Goal: Task Accomplishment & Management: Manage account settings

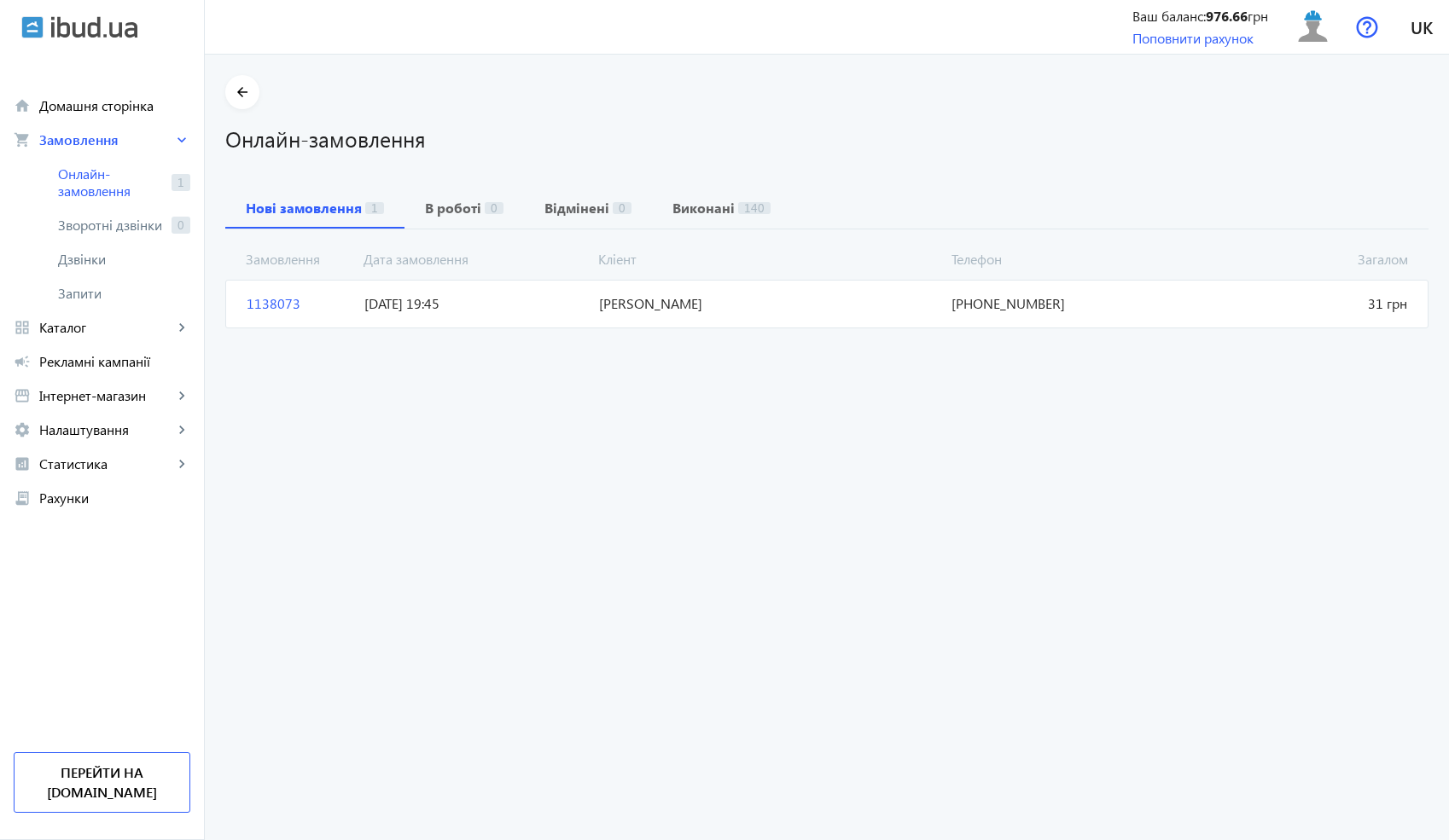
click at [633, 310] on span "[PERSON_NAME]" at bounding box center [768, 303] width 353 height 19
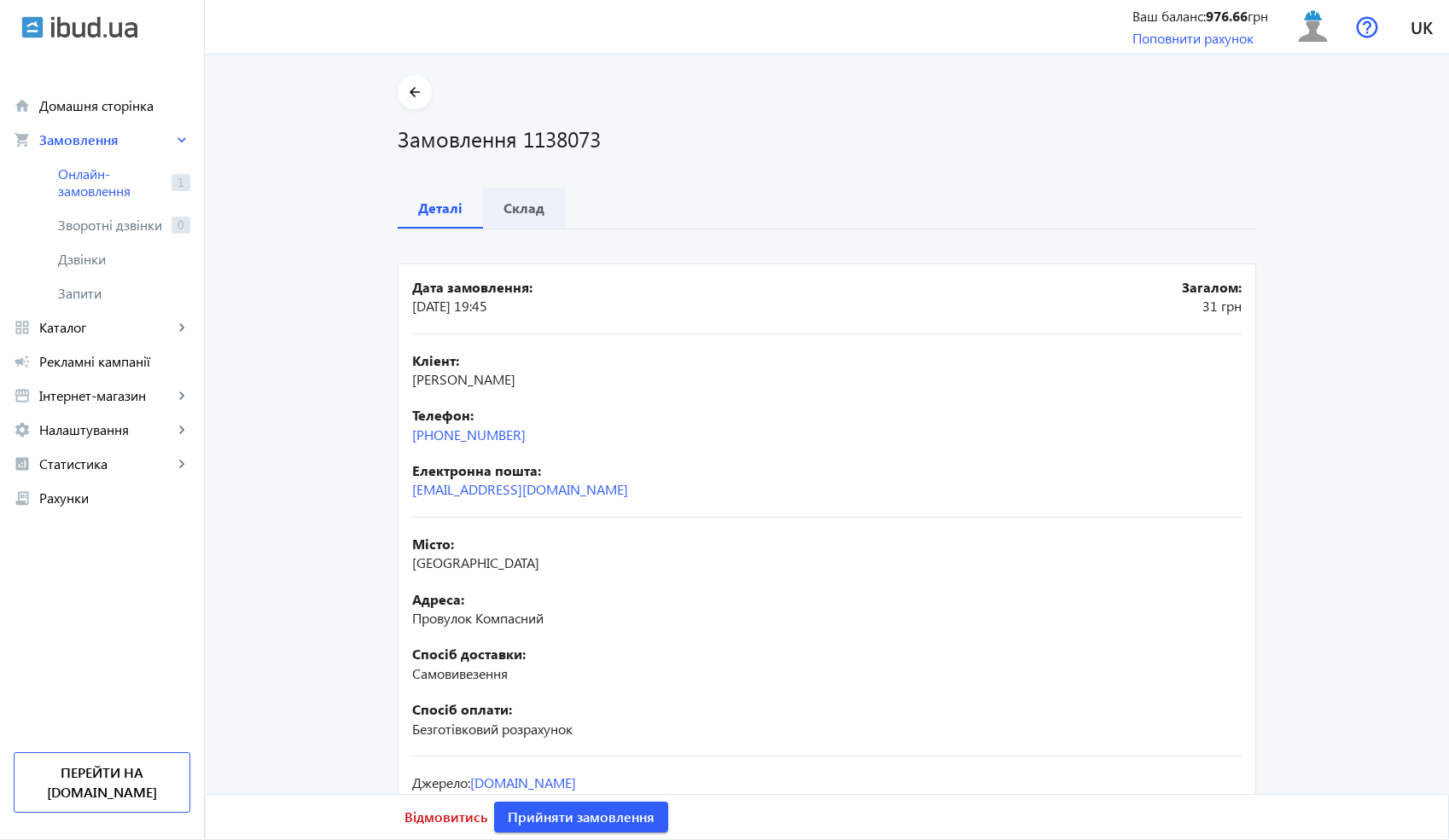
click at [521, 202] on b "Склад" at bounding box center [523, 209] width 41 height 14
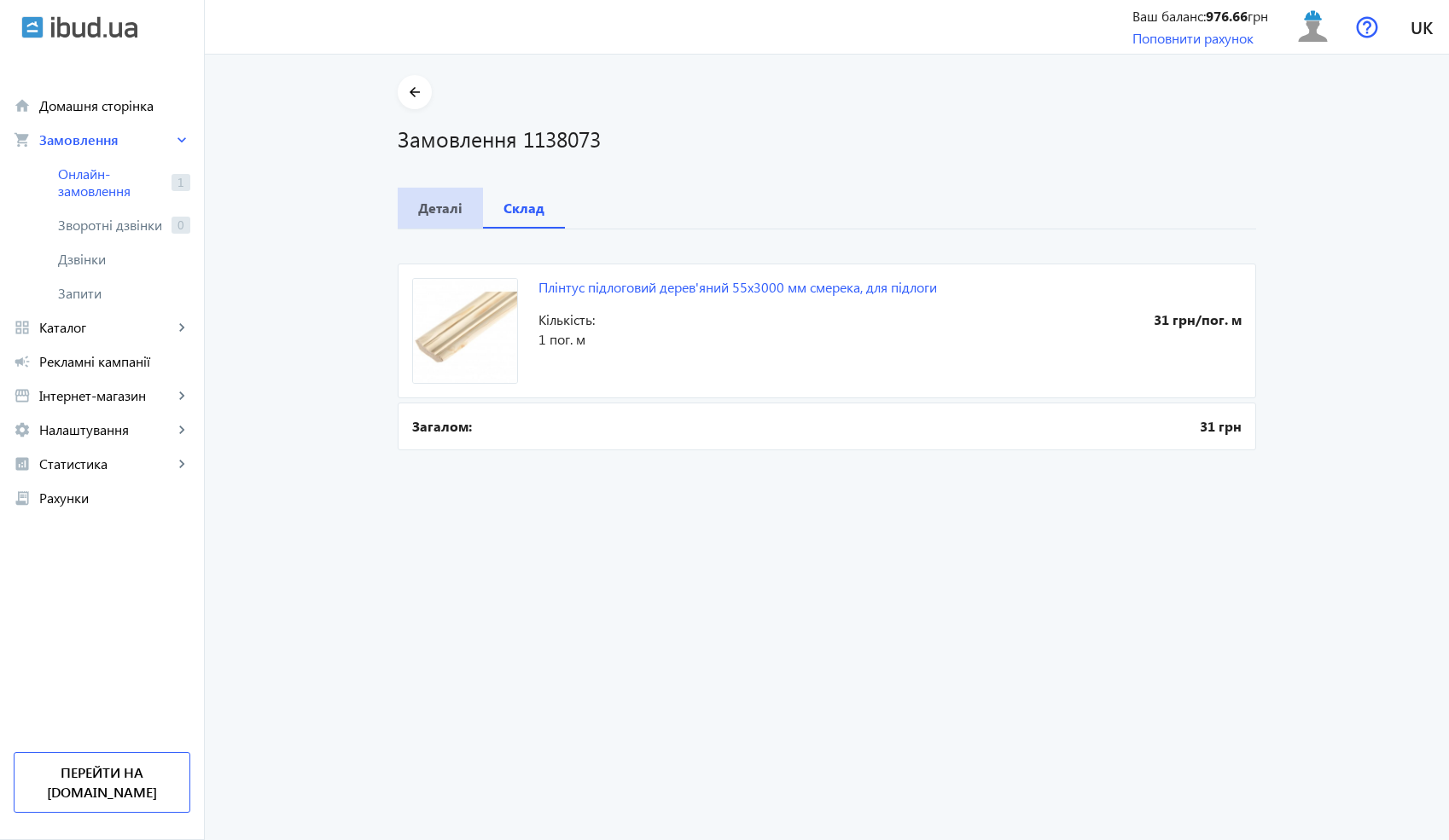
click at [420, 196] on span "Деталі" at bounding box center [440, 208] width 45 height 41
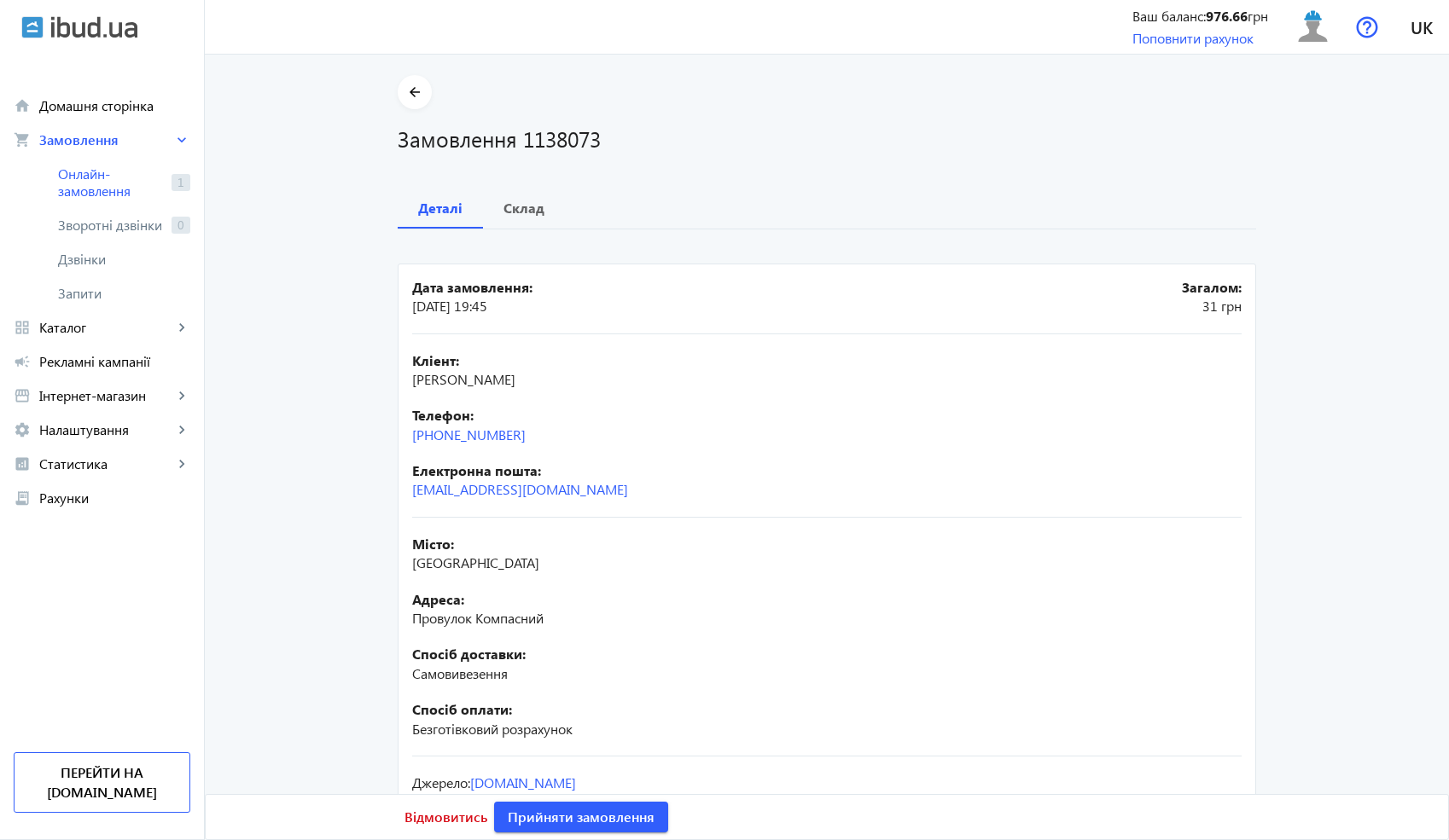
drag, startPoint x: 530, startPoint y: 435, endPoint x: 400, endPoint y: 433, distance: 130.0
click at [400, 433] on mat-card "Дата замовлення: [DATE] 19:45 Загалом: 31 грн Кліент: [PERSON_NAME] Телефон: [P…" at bounding box center [826, 566] width 858 height 606
copy link "[PHONE_NUMBER]"
click at [549, 146] on h1 "Замовлення 1138073" at bounding box center [826, 139] width 858 height 30
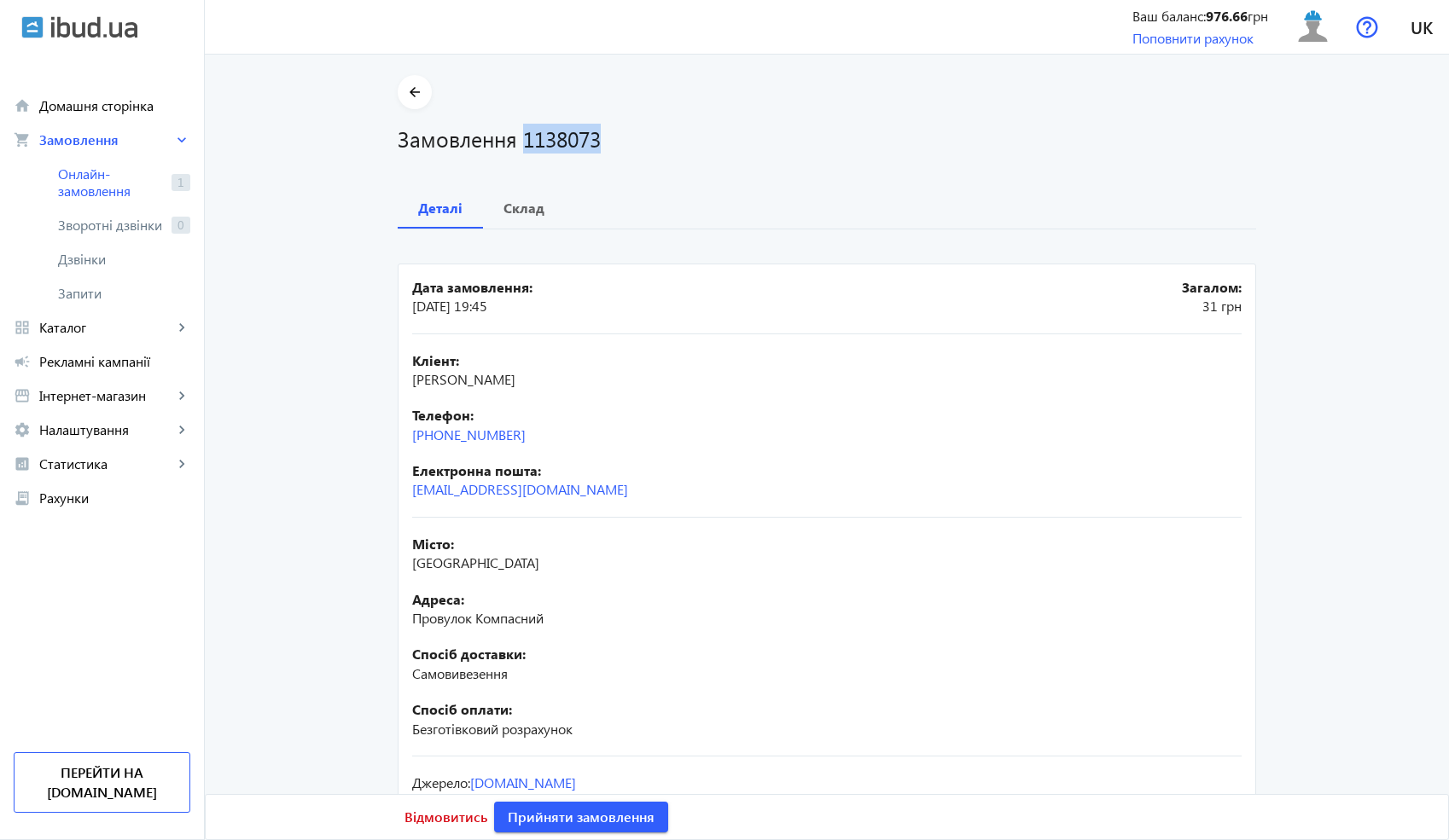
copy h1 "1138073"
click at [587, 139] on h1 "Замовлення 1138073" at bounding box center [826, 139] width 858 height 30
drag, startPoint x: 512, startPoint y: 381, endPoint x: 402, endPoint y: 384, distance: 110.0
click at [402, 384] on mat-card "Дата замовлення: [DATE] 19:45 Загалом: 31 грн Кліент: [PERSON_NAME] Телефон: [P…" at bounding box center [826, 566] width 858 height 606
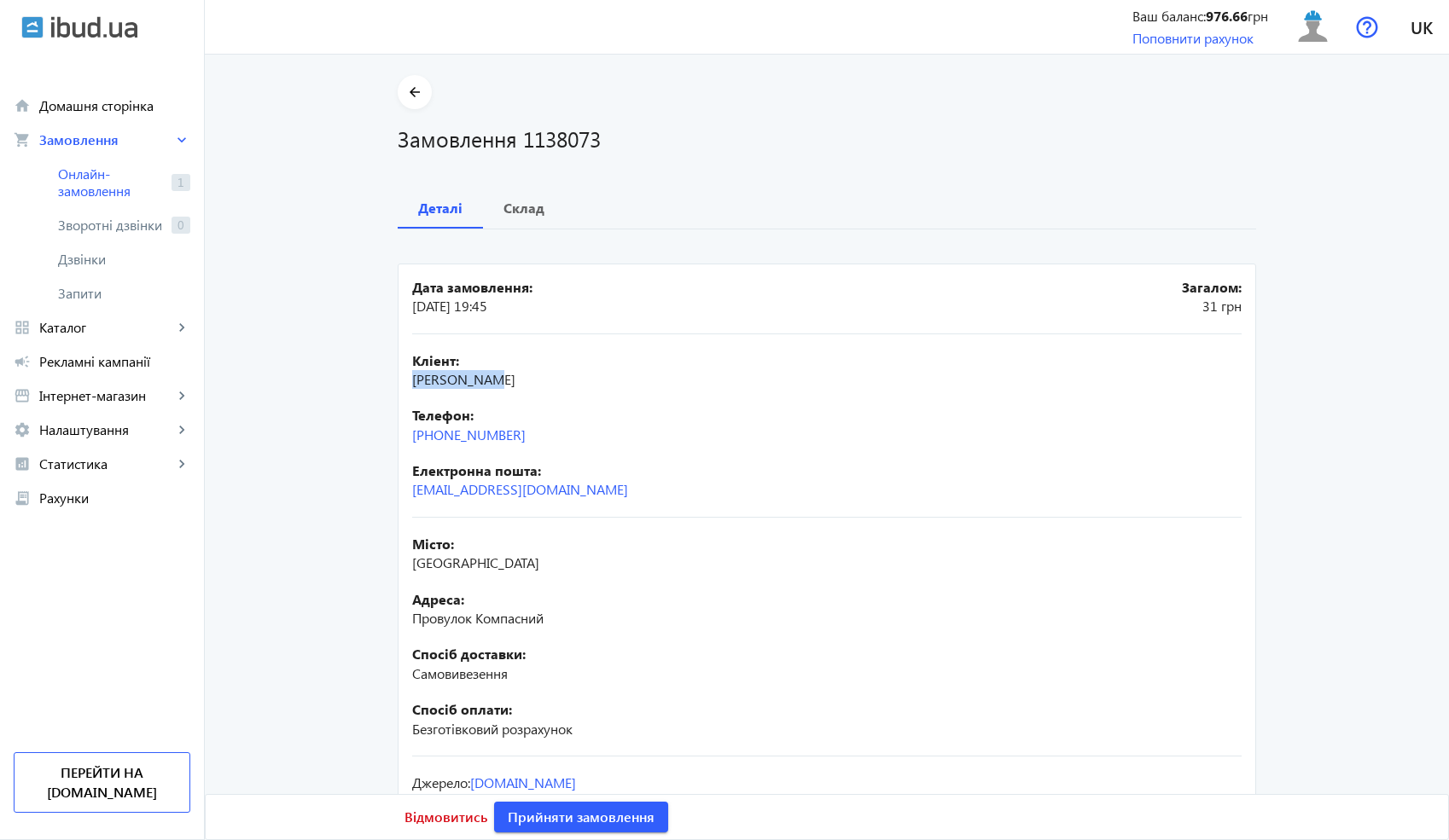
copy span "[PERSON_NAME]"
drag, startPoint x: 524, startPoint y: 431, endPoint x: 408, endPoint y: 432, distance: 116.0
click at [412, 432] on div "Телефон: [PHONE_NUMBER]" at bounding box center [826, 425] width 829 height 39
copy link "[PHONE_NUMBER]"
drag, startPoint x: 455, startPoint y: 563, endPoint x: 407, endPoint y: 564, distance: 48.0
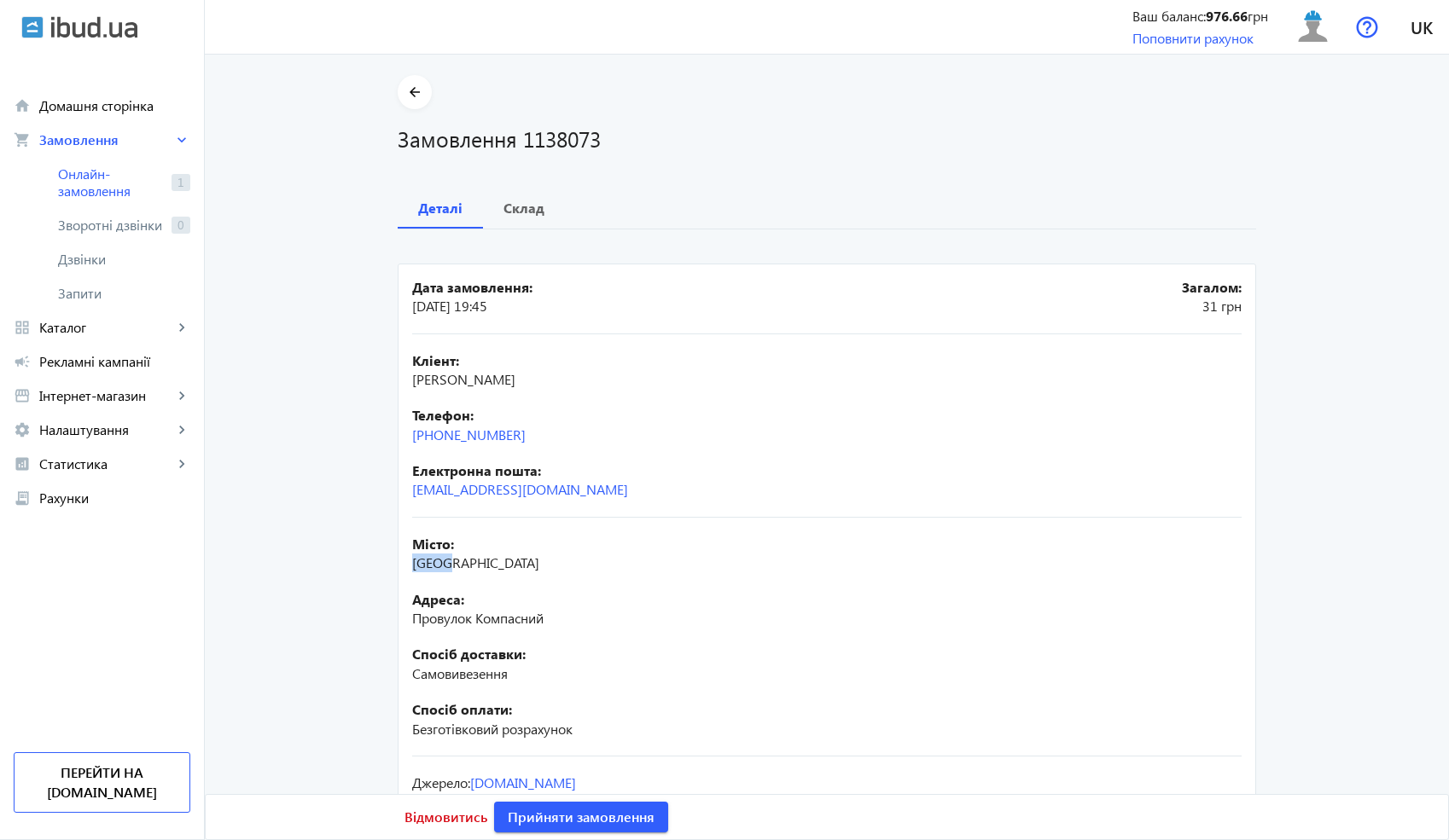
click at [412, 564] on div "Місто: [GEOGRAPHIC_DATA]" at bounding box center [826, 554] width 829 height 39
copy span "[GEOGRAPHIC_DATA]"
drag, startPoint x: 553, startPoint y: 624, endPoint x: 406, endPoint y: 626, distance: 147.0
click at [406, 626] on mat-card "Дата замовлення: [DATE] 19:45 Загалом: 31 грн Кліент: [PERSON_NAME] Телефон: [P…" at bounding box center [826, 566] width 858 height 606
copy span "Провулок Компасний"
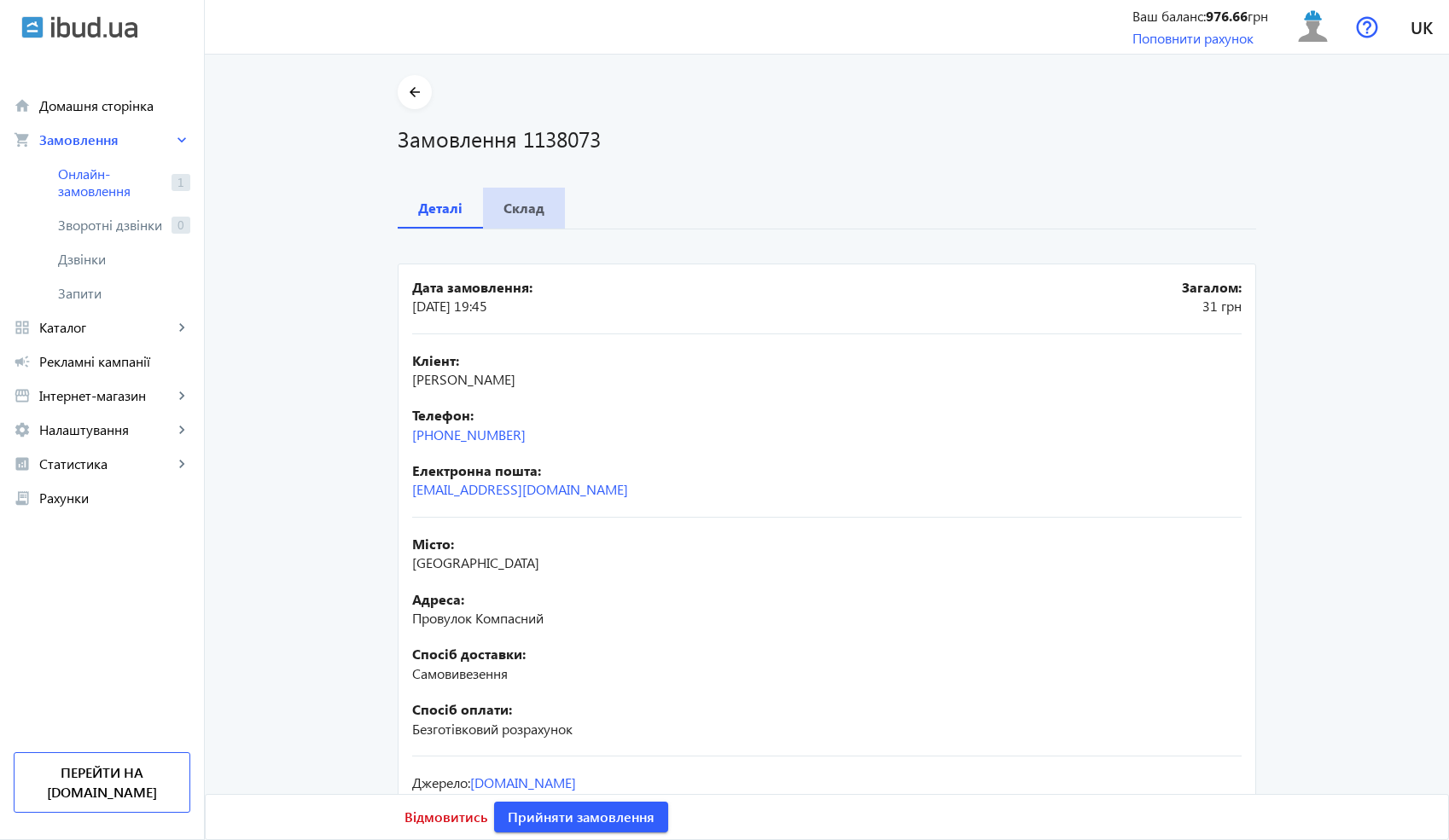
click at [523, 220] on span "Склад" at bounding box center [523, 208] width 41 height 41
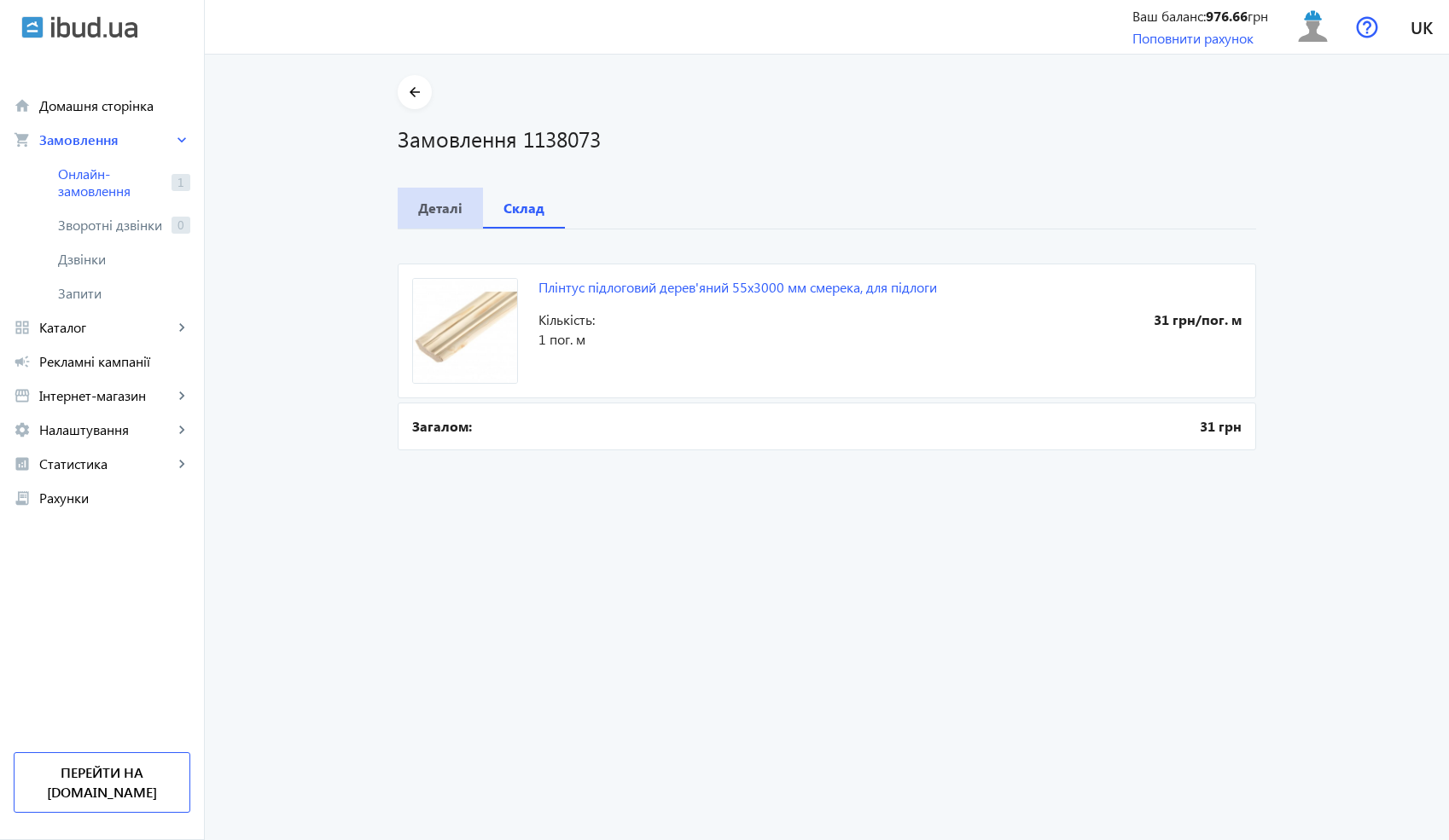
click at [451, 210] on b "Деталі" at bounding box center [440, 209] width 45 height 14
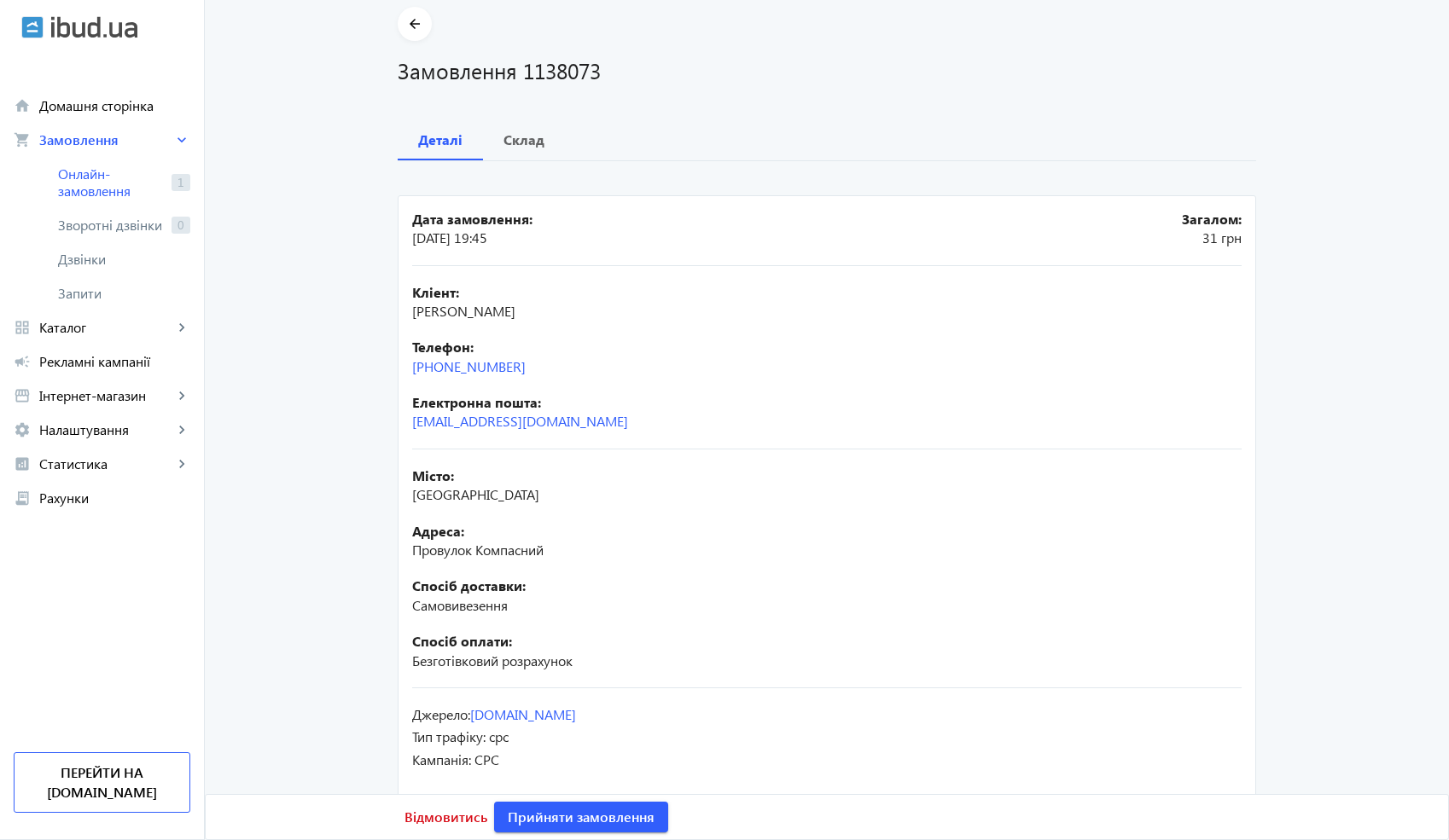
scroll to position [84, 0]
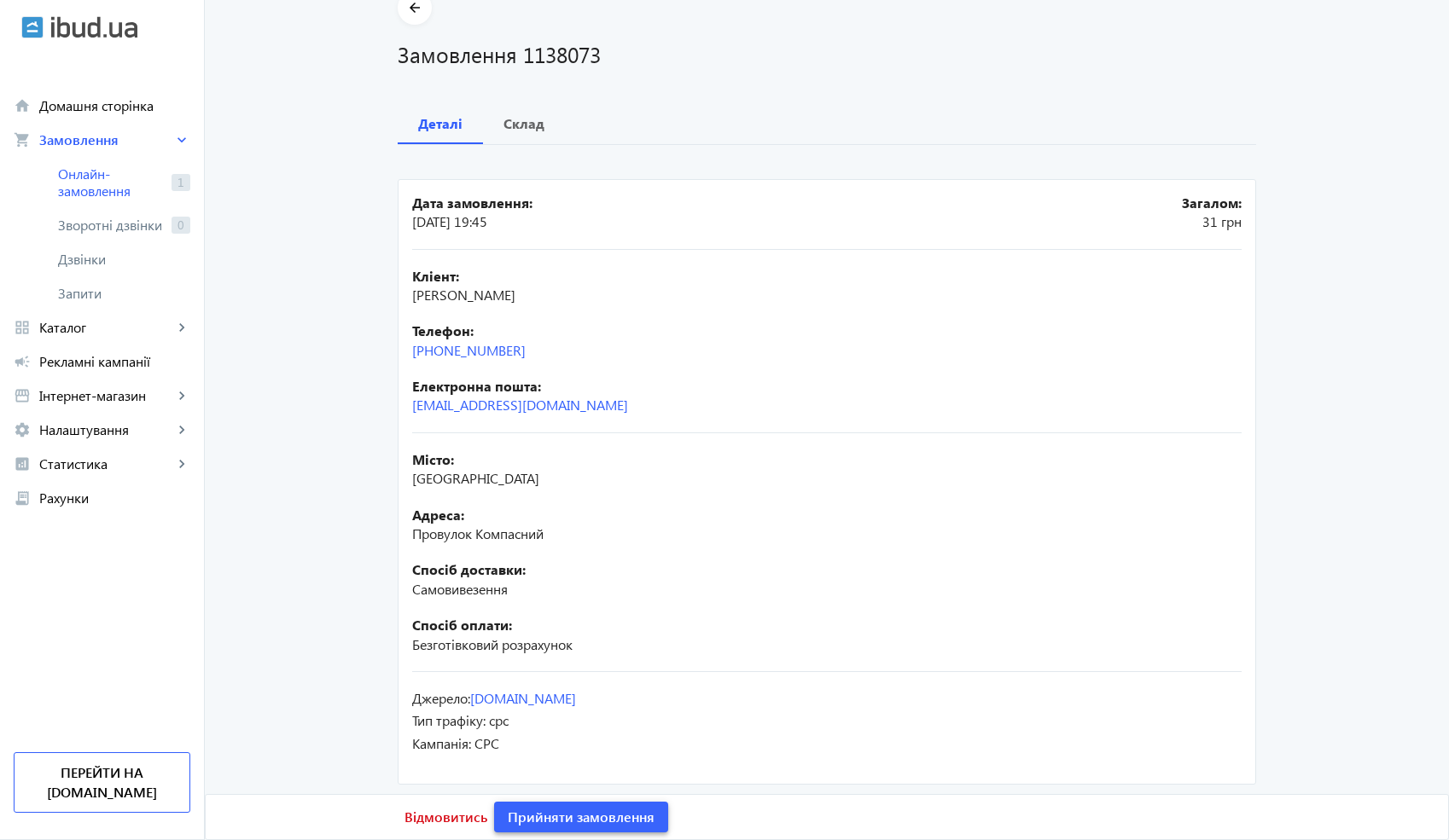
click at [629, 813] on span "Прийняти замовлення" at bounding box center [581, 816] width 147 height 19
click at [629, 813] on span "Замовлення опрацьоване" at bounding box center [591, 816] width 168 height 19
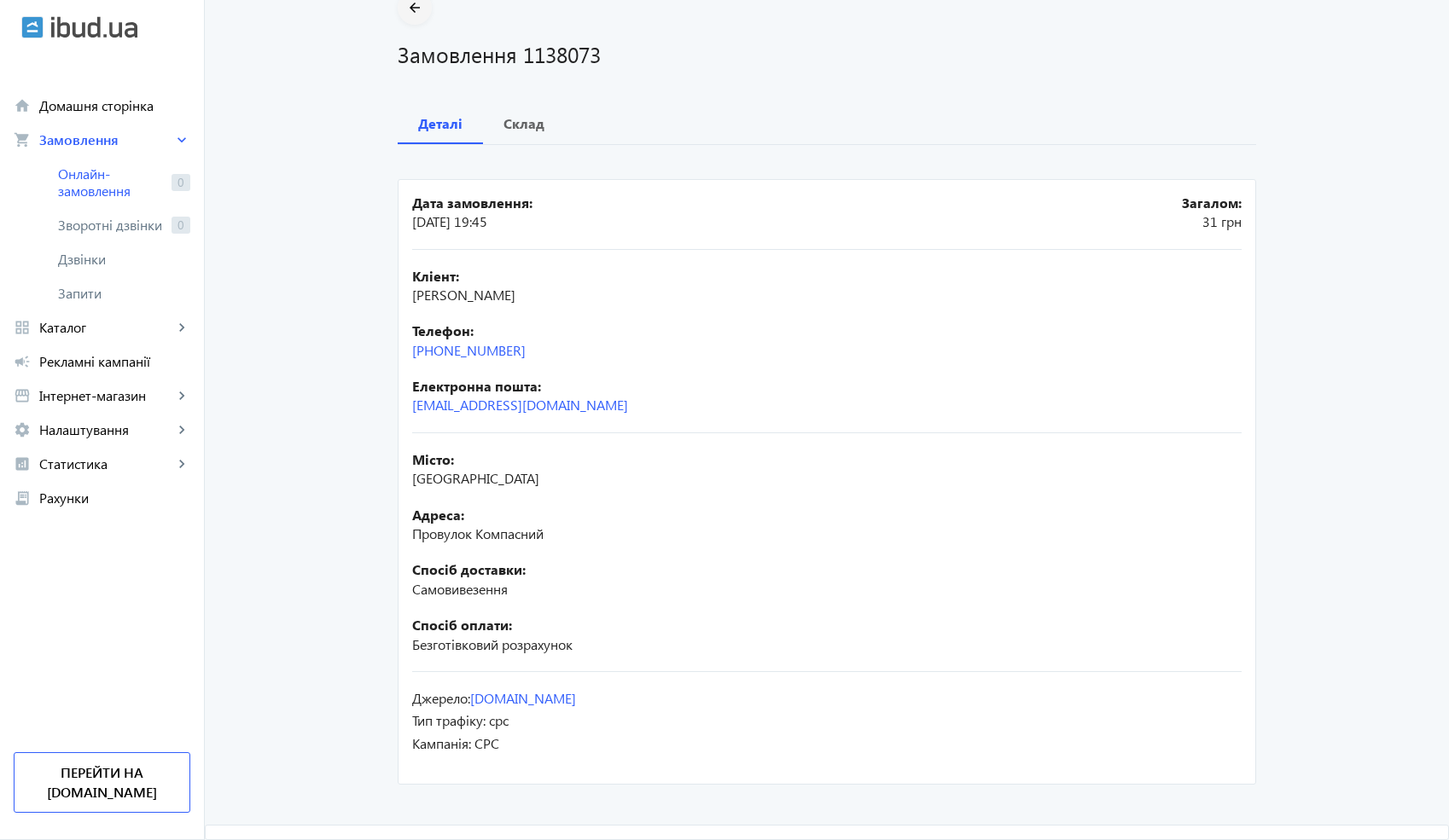
click at [404, 14] on mat-icon "arrow_back" at bounding box center [414, 7] width 21 height 21
